Goal: Information Seeking & Learning: Check status

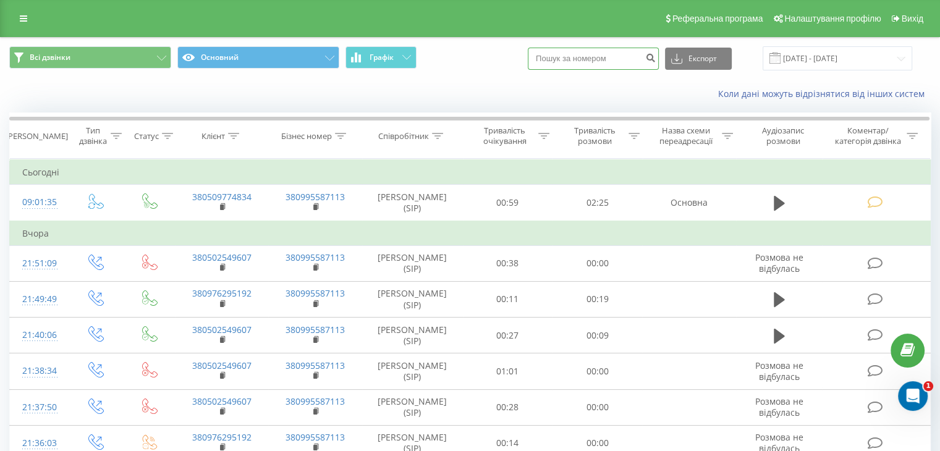
click at [604, 57] on input at bounding box center [593, 59] width 131 height 22
paste input "0 (97) 872-28-78"
type input "0 (97) 872-28-78"
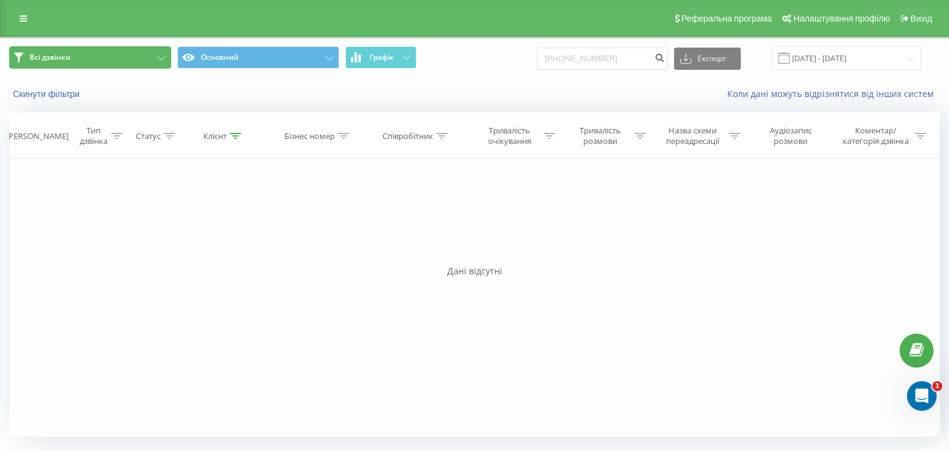
click at [139, 55] on button "Всі дзвінки" at bounding box center [90, 57] width 162 height 22
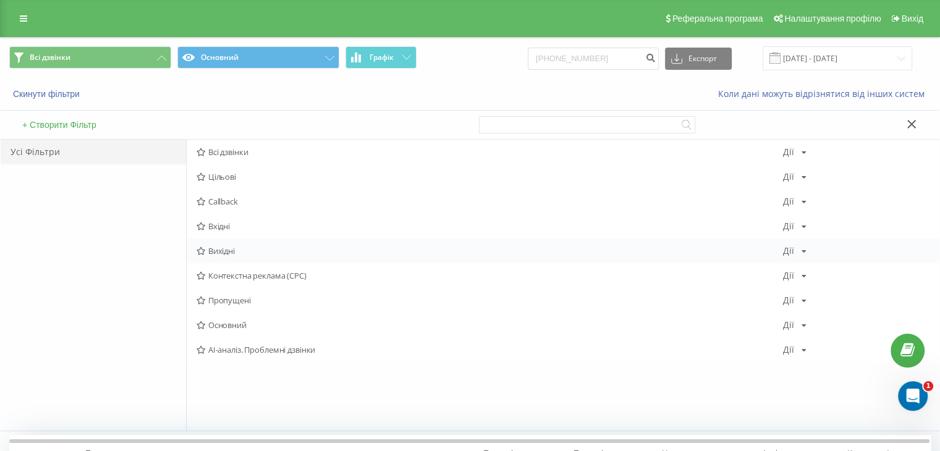
click at [226, 251] on span "Вихідні" at bounding box center [489, 250] width 586 height 9
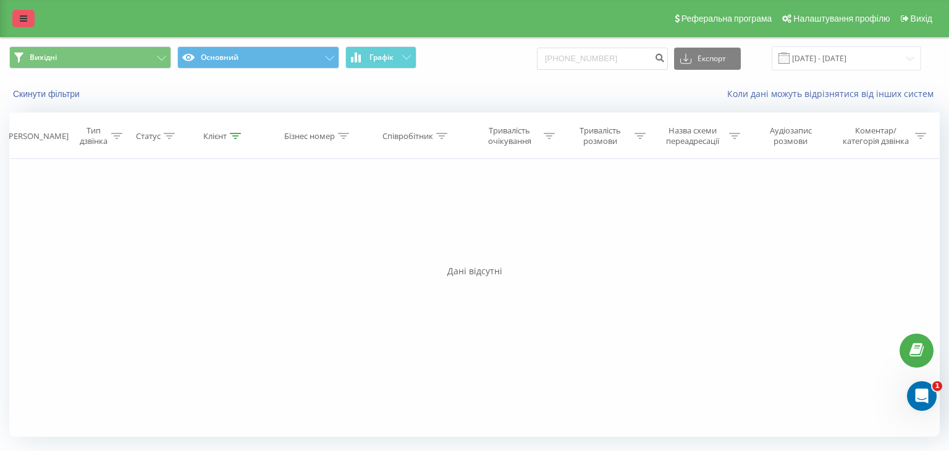
click at [22, 17] on icon at bounding box center [23, 18] width 7 height 9
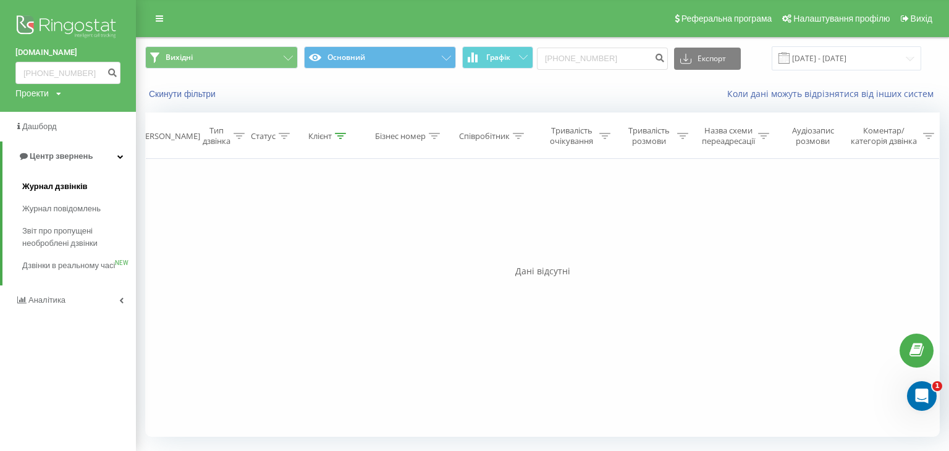
click at [46, 187] on span "Журнал дзвінків" at bounding box center [54, 186] width 65 height 12
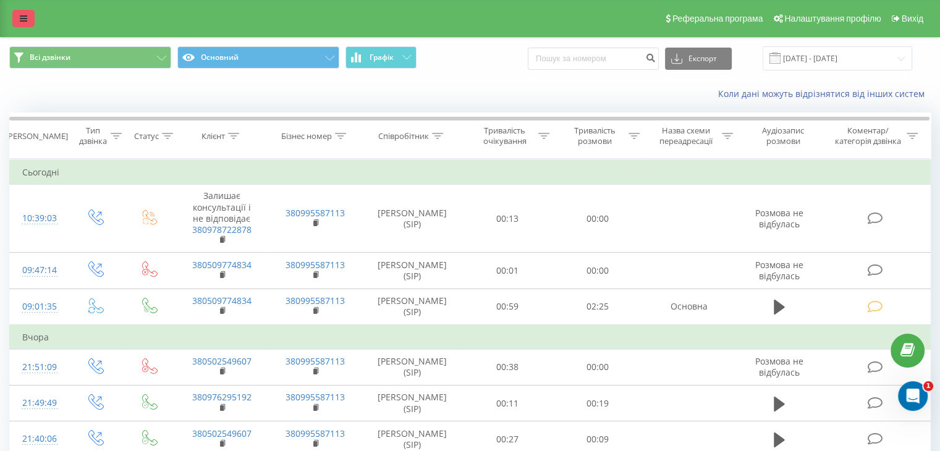
click at [22, 22] on icon at bounding box center [23, 18] width 7 height 9
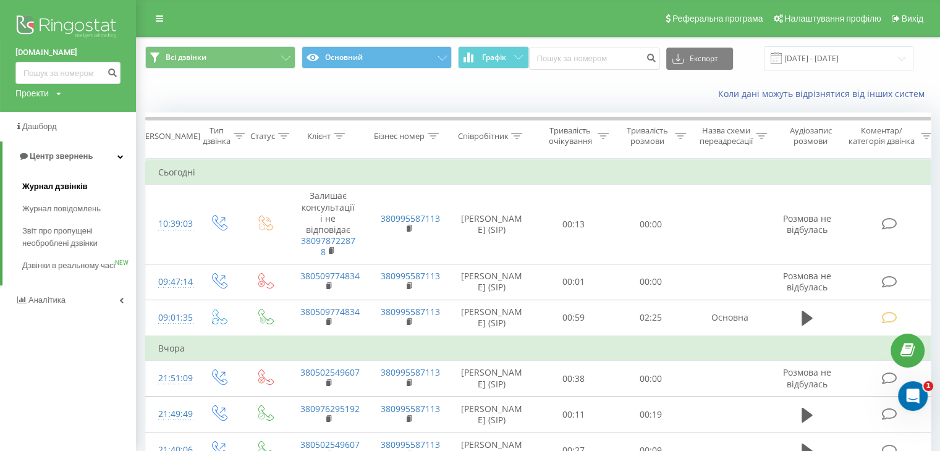
click at [54, 185] on span "Журнал дзвінків" at bounding box center [54, 186] width 65 height 12
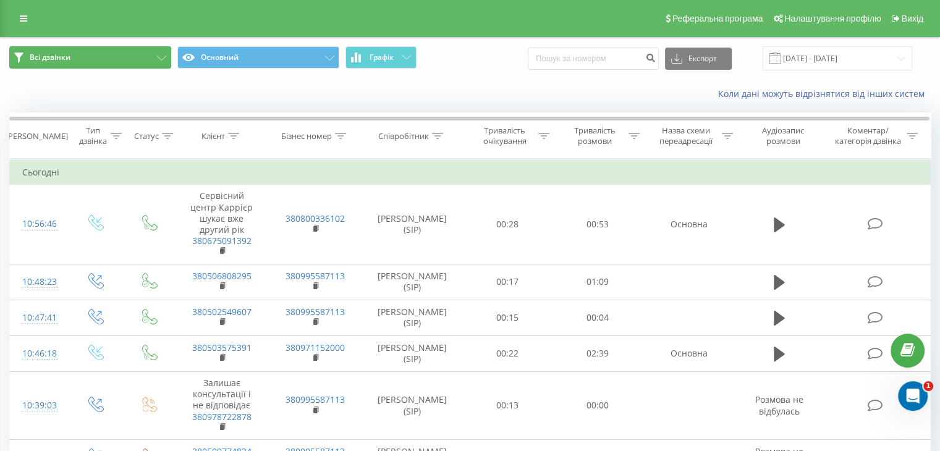
click at [62, 61] on span "Всі дзвінки" at bounding box center [50, 58] width 41 height 10
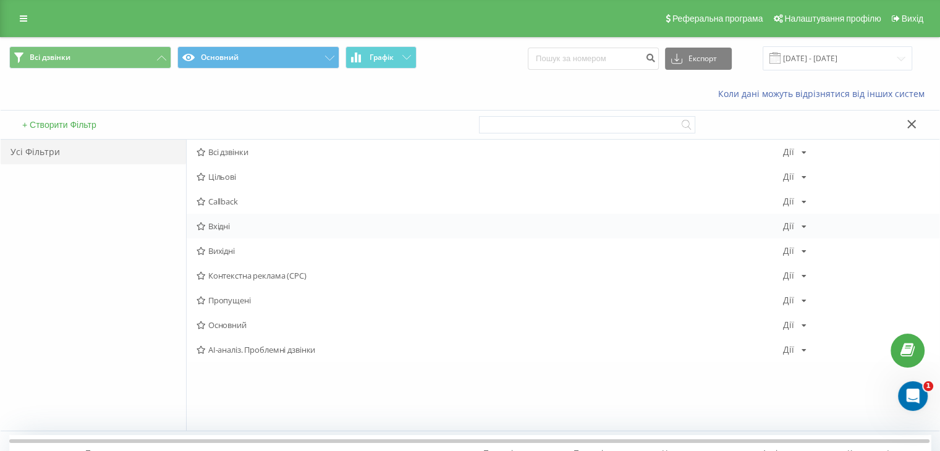
click at [231, 225] on span "Вхідні" at bounding box center [489, 226] width 586 height 9
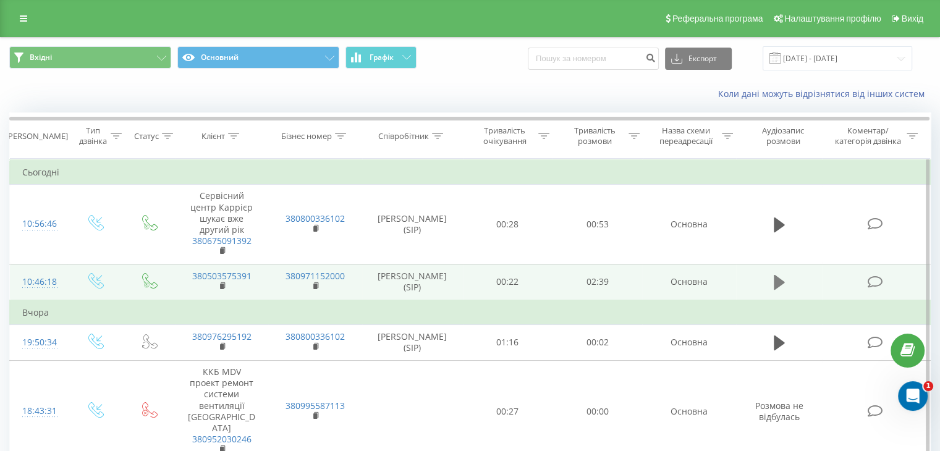
click at [778, 281] on icon at bounding box center [778, 282] width 11 height 15
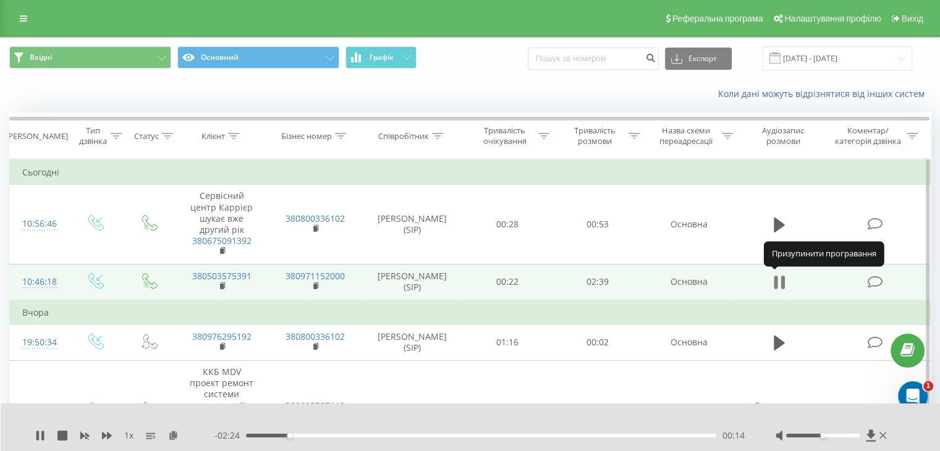
click at [781, 284] on icon at bounding box center [782, 282] width 4 height 14
click at [60, 435] on icon at bounding box center [62, 436] width 10 height 10
click at [33, 435] on div "1 x - 02:39 00:00 00:00" at bounding box center [471, 427] width 940 height 48
click at [40, 435] on icon at bounding box center [39, 436] width 7 height 10
click at [128, 435] on span "1 x" at bounding box center [128, 435] width 9 height 12
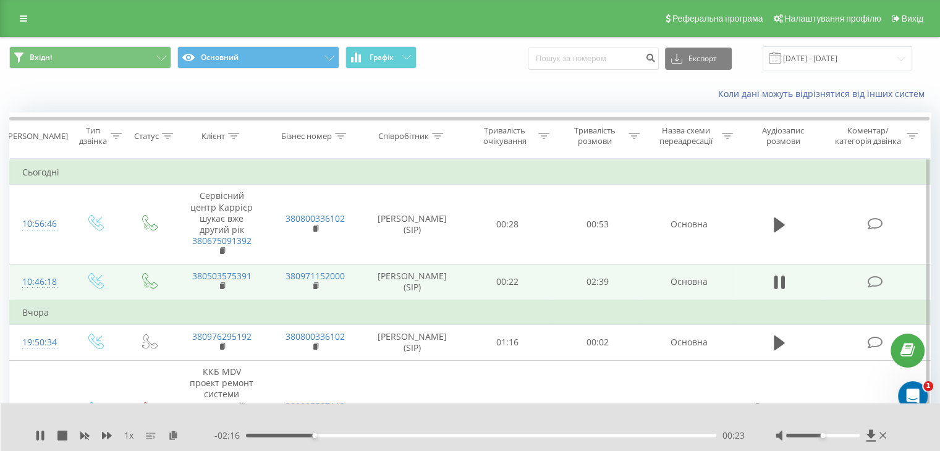
click at [148, 435] on rect at bounding box center [149, 435] width 6 height 1
click at [148, 435] on icon at bounding box center [151, 436] width 10 height 10
click at [344, 440] on div "- 02:09 00:29 00:29" at bounding box center [479, 435] width 530 height 12
click at [343, 434] on div "00:33" at bounding box center [481, 436] width 470 height 4
click at [358, 434] on div "00:38" at bounding box center [481, 436] width 470 height 4
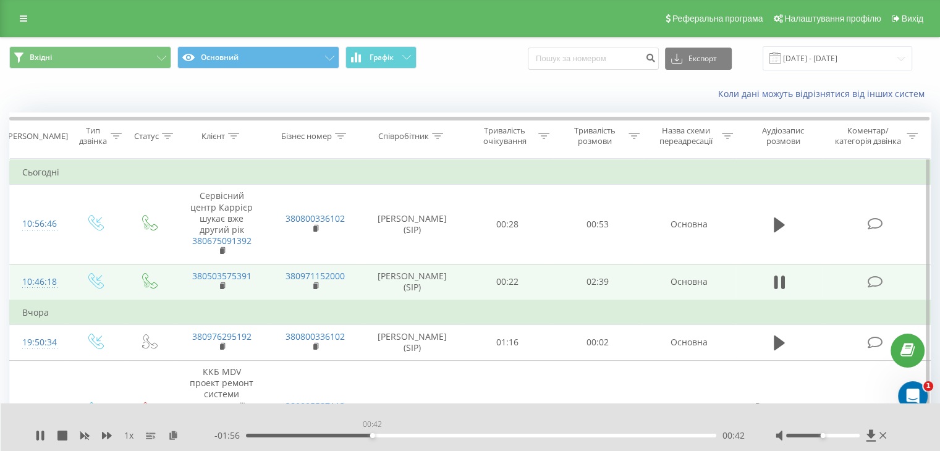
click at [372, 434] on div "00:42" at bounding box center [481, 436] width 470 height 4
click at [386, 434] on div "00:47" at bounding box center [481, 436] width 470 height 4
click at [35, 433] on icon at bounding box center [40, 436] width 10 height 10
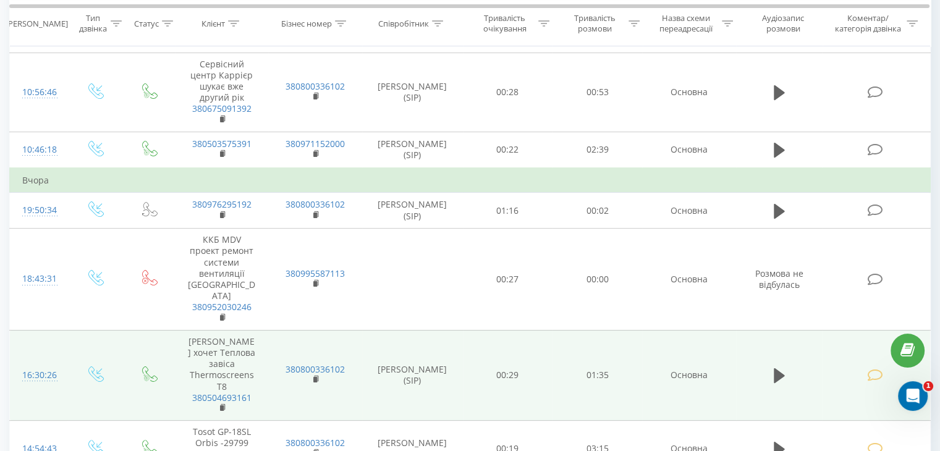
scroll to position [185, 0]
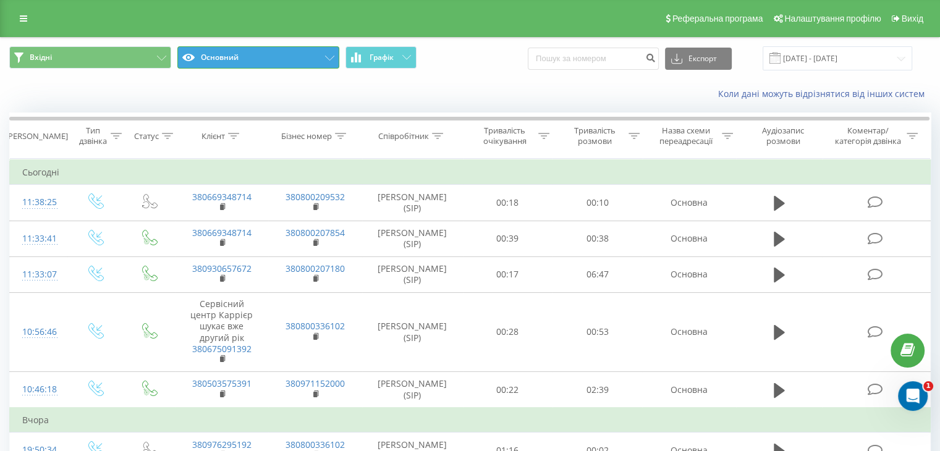
click at [252, 57] on button "Основний" at bounding box center [258, 57] width 162 height 22
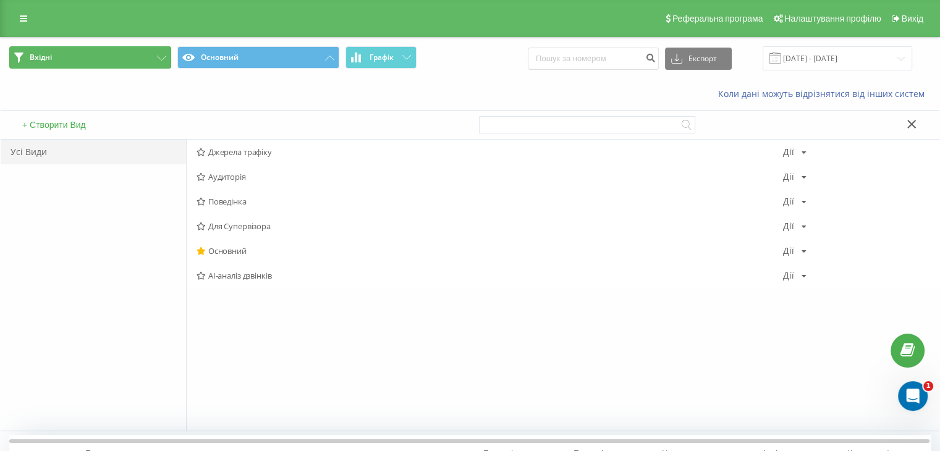
click at [88, 62] on button "Вхідні" at bounding box center [90, 57] width 162 height 22
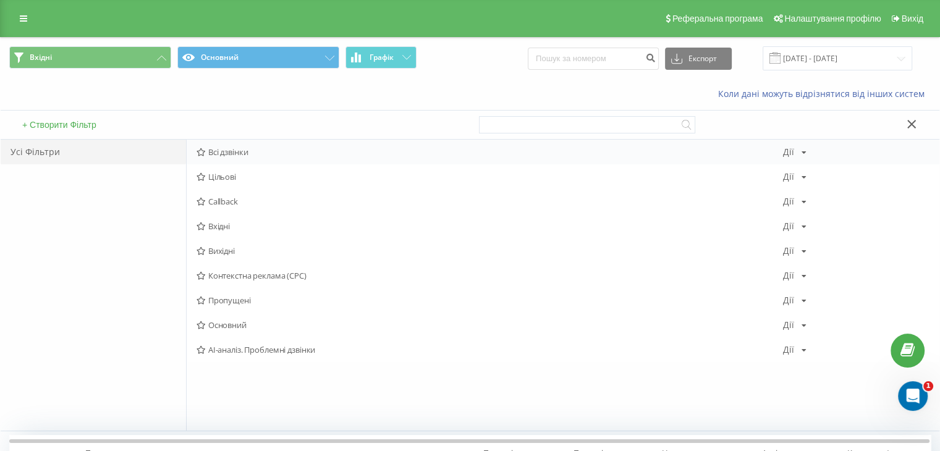
click at [223, 151] on span "Всі дзвінки" at bounding box center [489, 152] width 586 height 9
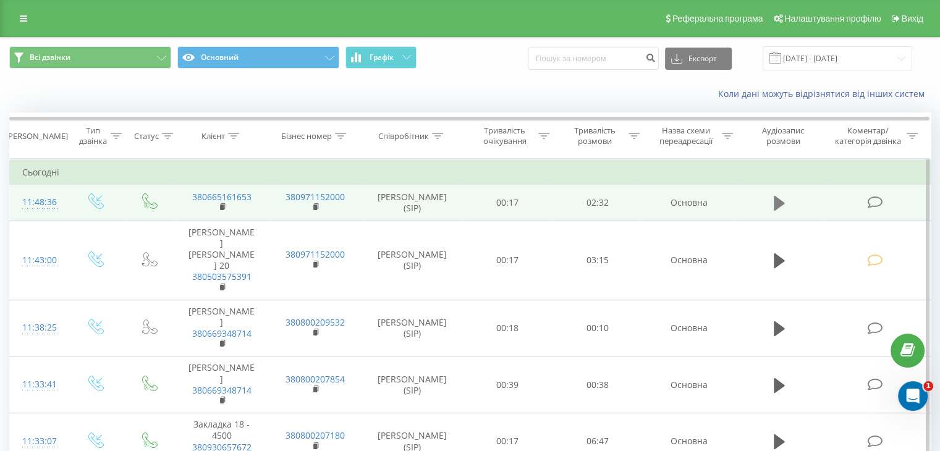
click at [782, 206] on icon at bounding box center [778, 203] width 11 height 17
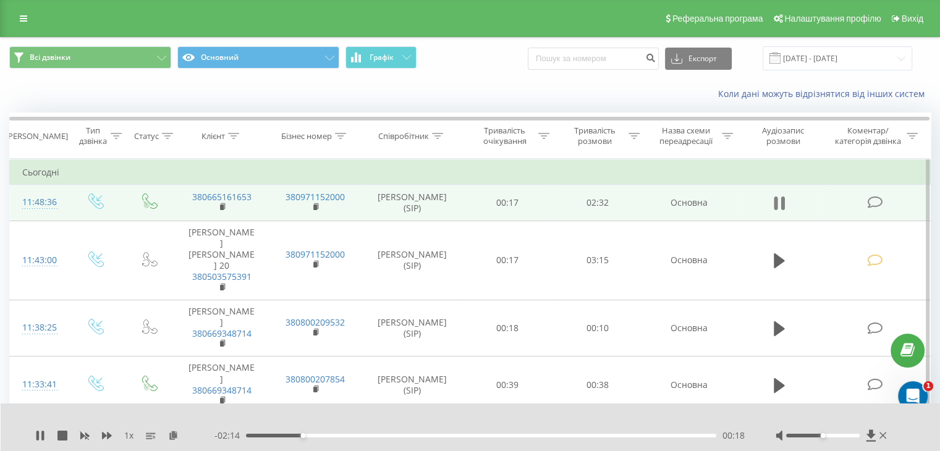
click at [781, 204] on icon at bounding box center [782, 203] width 4 height 14
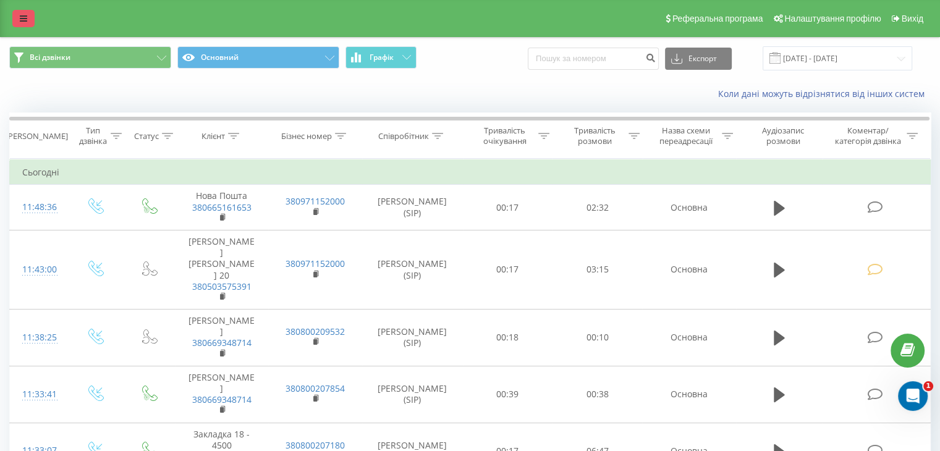
click at [22, 22] on icon at bounding box center [23, 18] width 7 height 9
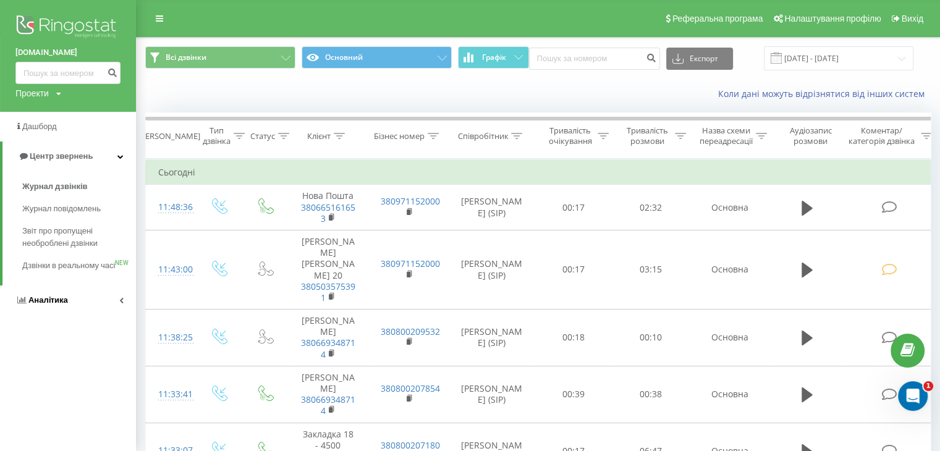
click at [47, 305] on span "Аналiтика" at bounding box center [48, 299] width 40 height 9
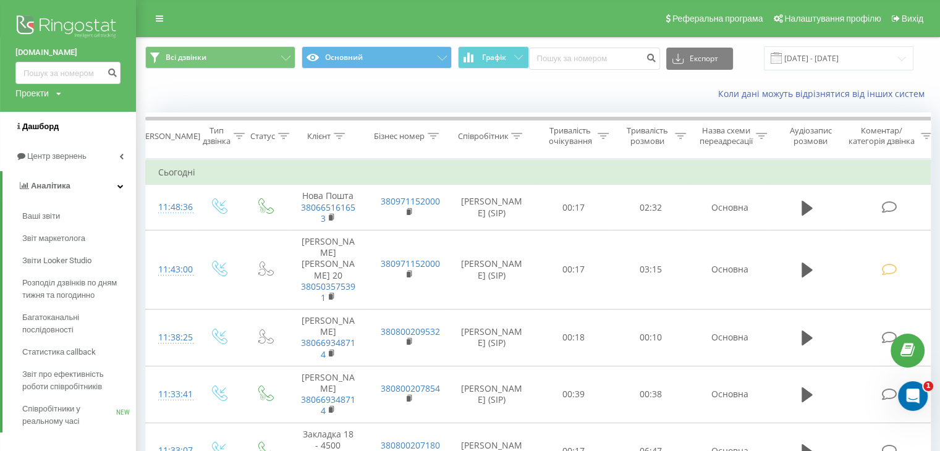
click at [46, 130] on span "Дашборд" at bounding box center [40, 126] width 36 height 9
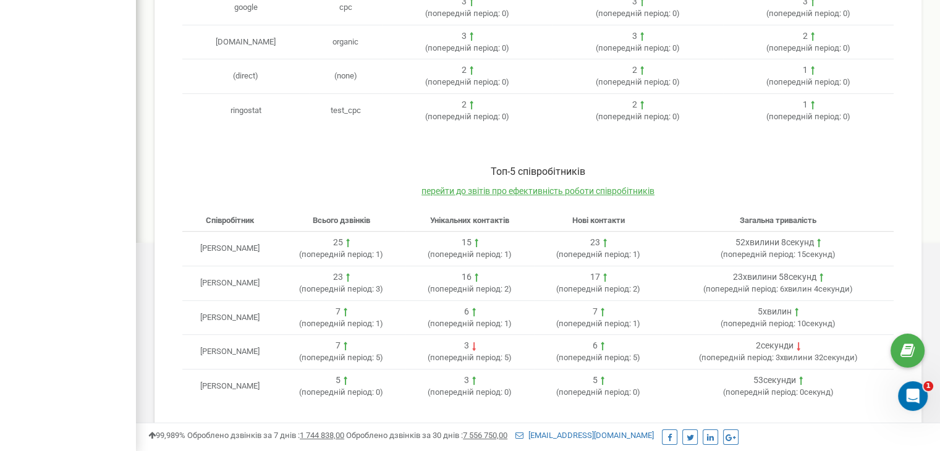
scroll to position [500, 0]
click at [508, 190] on span "перейти до звітів про ефективність роботи співробітників" at bounding box center [537, 190] width 233 height 10
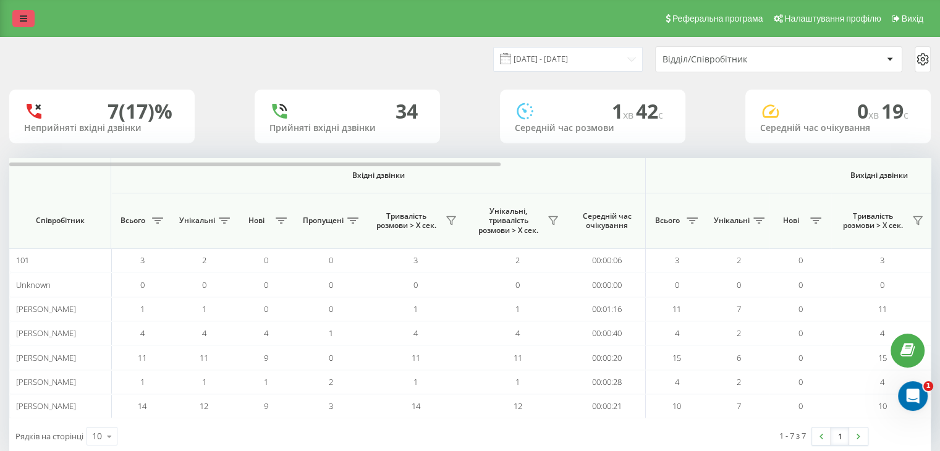
click at [30, 20] on link at bounding box center [23, 18] width 22 height 17
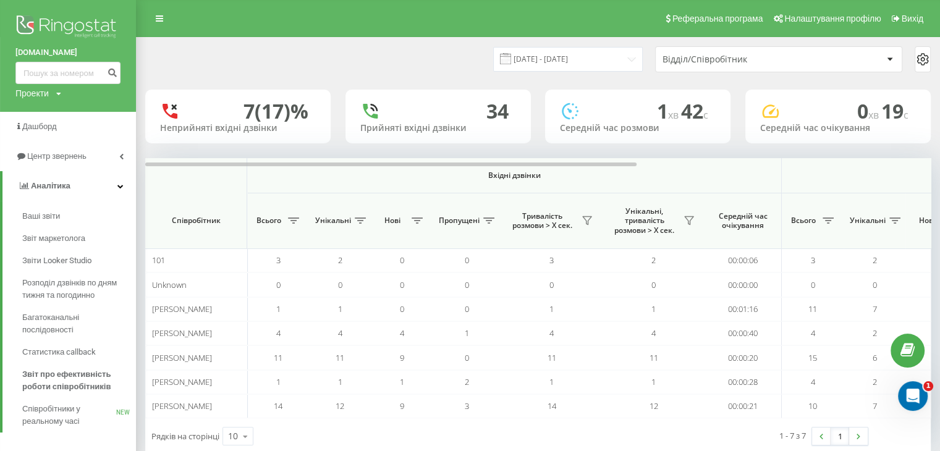
click at [36, 91] on div "Проекти" at bounding box center [31, 93] width 33 height 12
click at [59, 179] on link "Аналiтика" at bounding box center [68, 186] width 133 height 30
